Goal: Information Seeking & Learning: Learn about a topic

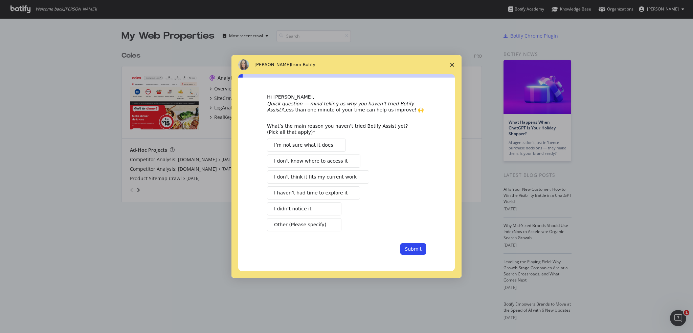
click at [454, 63] on icon "Close survey" at bounding box center [452, 65] width 4 height 4
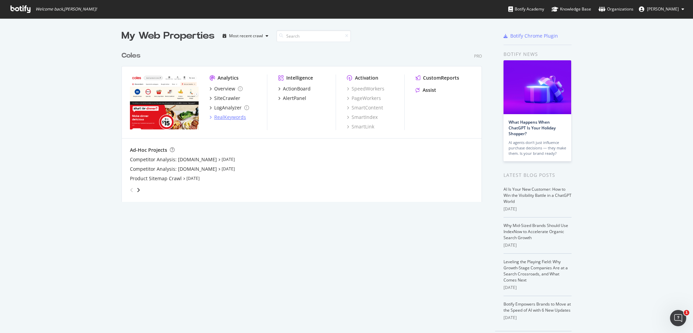
click at [223, 118] on div "RealKeywords" at bounding box center [230, 117] width 32 height 7
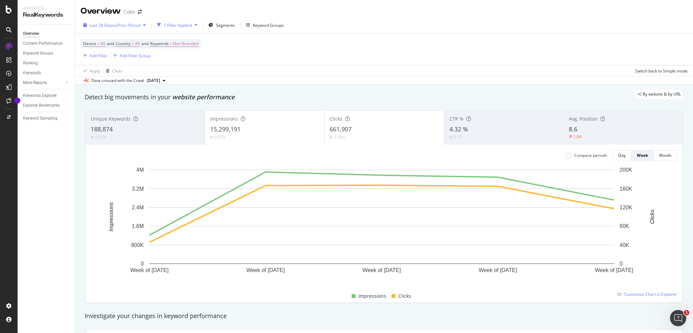
drag, startPoint x: 108, startPoint y: 19, endPoint x: 108, endPoint y: 25, distance: 6.8
click at [109, 19] on div "Last 28 Days vs Prev. Period 1 Filter Applied Segments Keyword Groups Device = …" at bounding box center [384, 51] width 618 height 68
click at [107, 27] on span "Last 28 Days" at bounding box center [102, 25] width 24 height 6
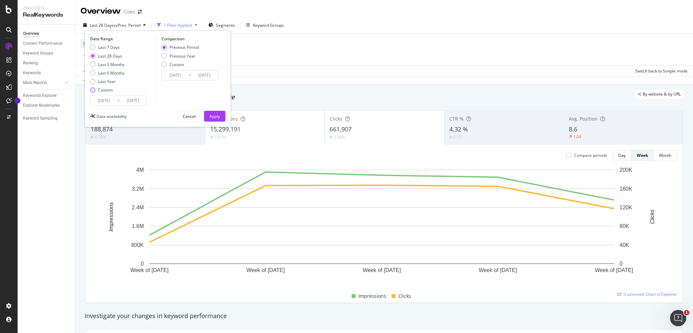
click at [95, 87] on div "Custom" at bounding box center [107, 90] width 35 height 6
click at [113, 101] on input "[DATE]" at bounding box center [103, 100] width 27 height 9
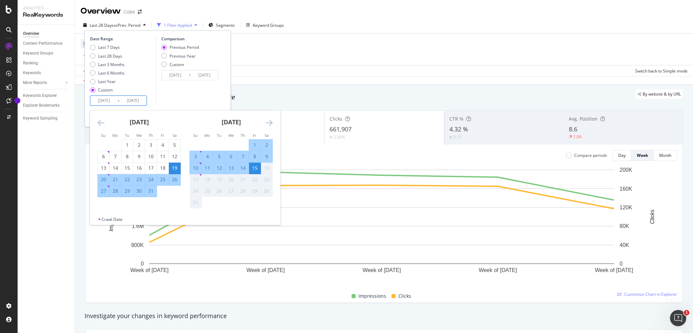
click at [253, 157] on div "8" at bounding box center [255, 156] width 12 height 7
type input "[DATE]"
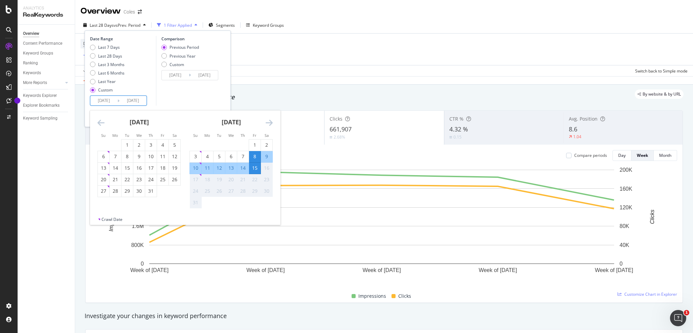
click at [256, 165] on div "15" at bounding box center [255, 167] width 12 height 7
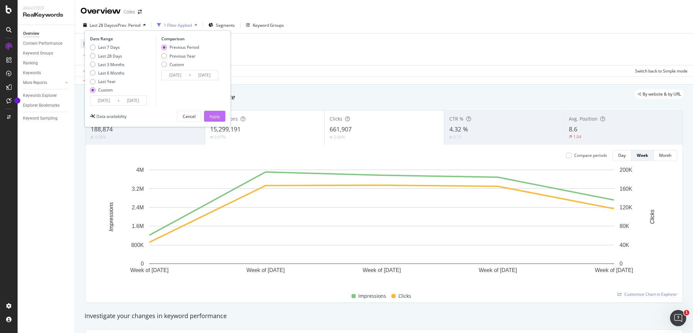
click at [215, 116] on div "Apply" at bounding box center [214, 116] width 10 height 6
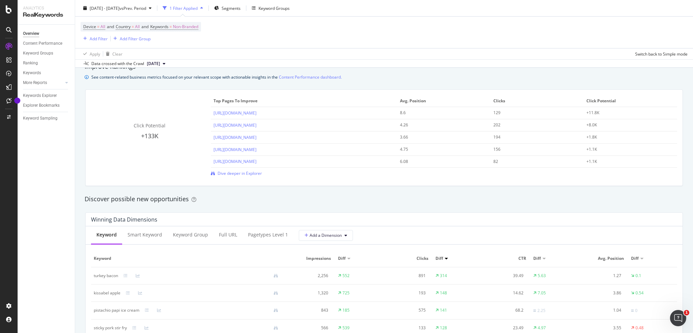
scroll to position [587, 0]
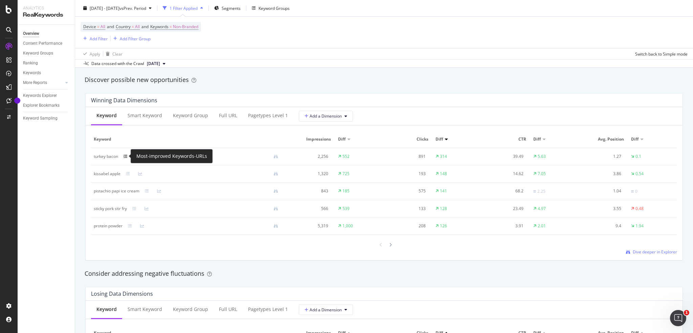
click at [124, 156] on icon at bounding box center [125, 156] width 4 height 4
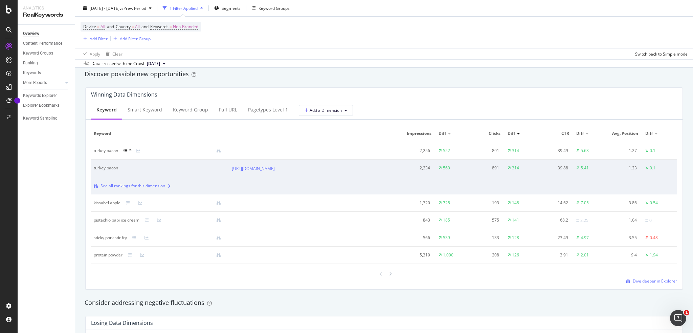
scroll to position [586, 0]
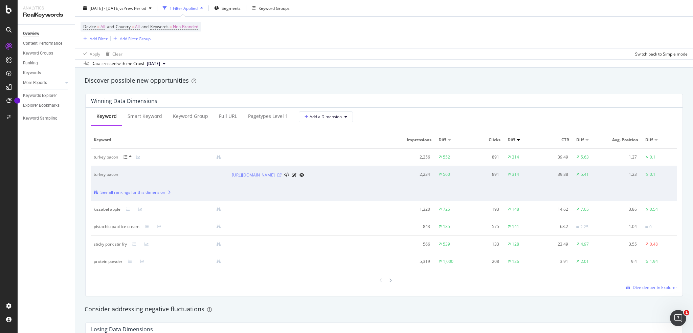
click at [281, 177] on icon at bounding box center [279, 175] width 4 height 4
click at [121, 157] on div at bounding box center [172, 156] width 108 height 5
click at [126, 157] on icon at bounding box center [125, 157] width 4 height 4
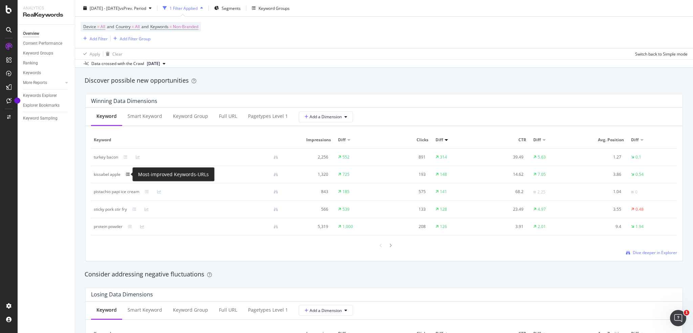
click at [126, 175] on icon at bounding box center [128, 174] width 4 height 4
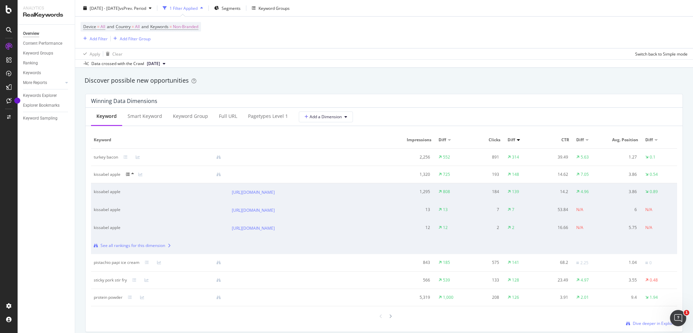
click at [128, 172] on icon at bounding box center [128, 174] width 4 height 4
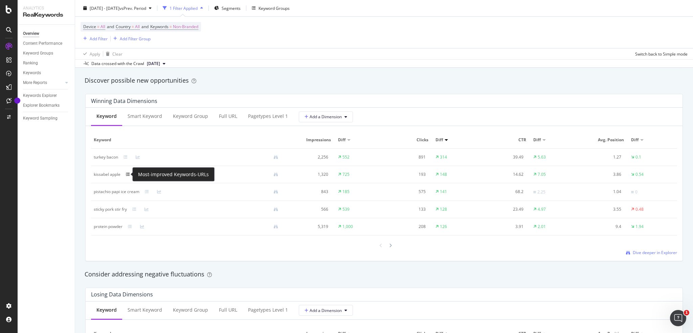
click at [128, 173] on icon at bounding box center [128, 174] width 4 height 4
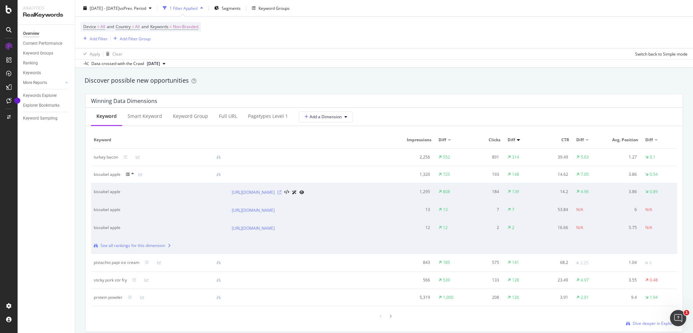
click at [281, 194] on icon at bounding box center [279, 192] width 4 height 4
click at [128, 172] on div at bounding box center [132, 174] width 13 height 5
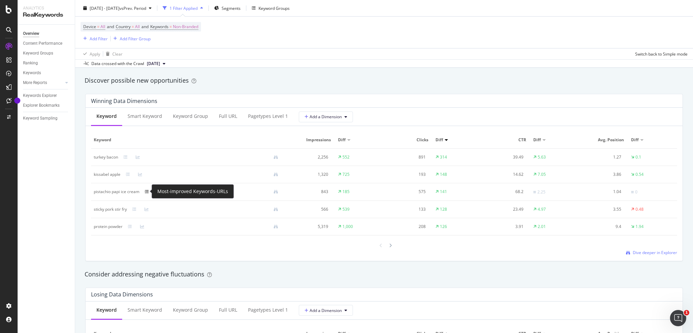
click at [146, 191] on icon at bounding box center [147, 191] width 4 height 4
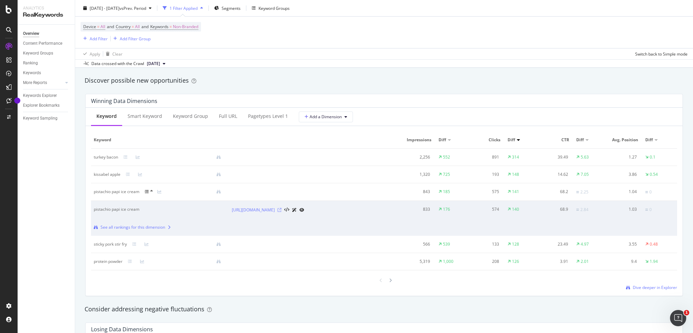
click at [281, 212] on icon at bounding box center [279, 210] width 4 height 4
click at [147, 191] on icon at bounding box center [147, 191] width 4 height 4
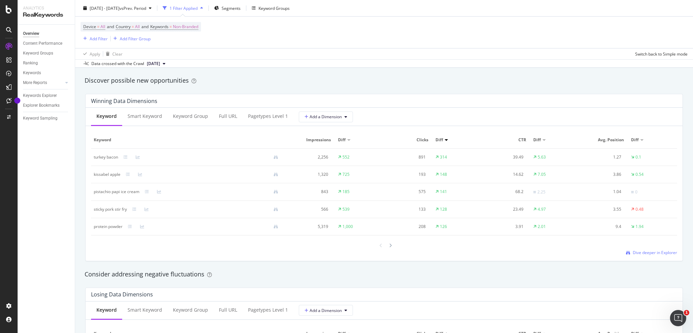
click at [393, 248] on div at bounding box center [384, 245] width 586 height 9
click at [389, 244] on icon at bounding box center [390, 245] width 3 height 4
click at [378, 242] on div at bounding box center [381, 244] width 6 height 9
click at [387, 245] on div at bounding box center [390, 245] width 6 height 9
click at [378, 243] on div at bounding box center [381, 244] width 6 height 9
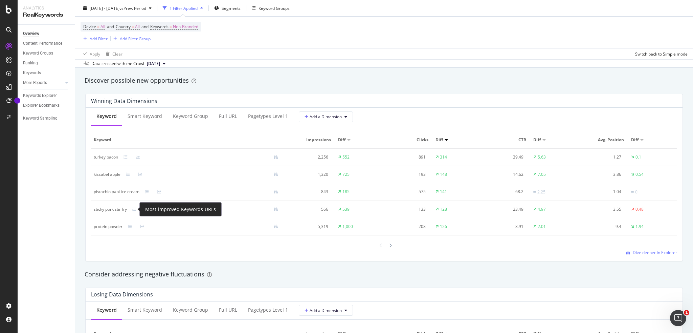
click at [138, 206] on div "sticky pork stir fry" at bounding box center [189, 209] width 190 height 6
click at [135, 208] on icon at bounding box center [134, 209] width 4 height 4
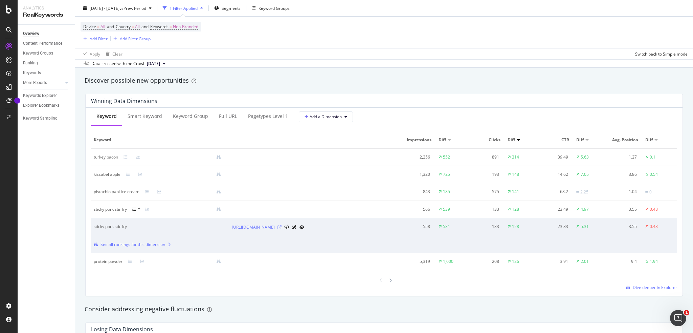
click at [281, 229] on icon at bounding box center [279, 227] width 4 height 4
click at [387, 284] on div at bounding box center [390, 279] width 6 height 9
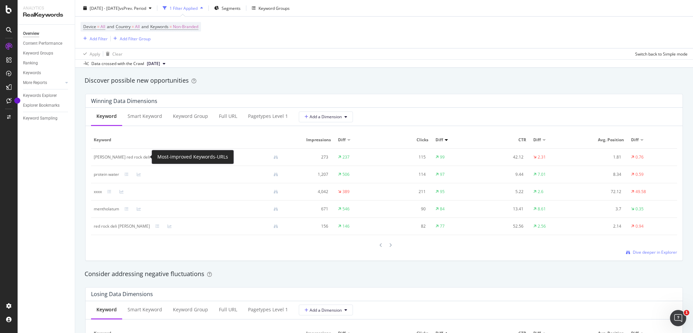
click at [155, 158] on icon at bounding box center [157, 157] width 4 height 4
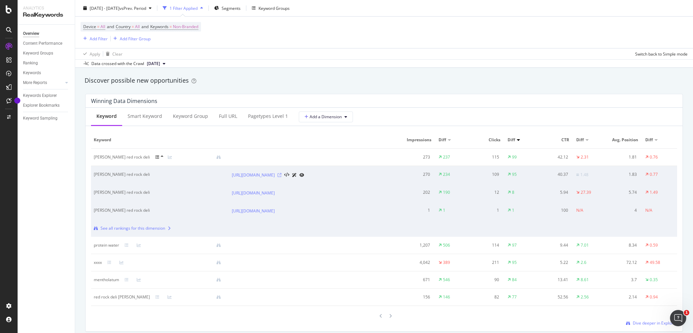
click at [281, 177] on icon at bounding box center [279, 175] width 4 height 4
